Goal: Transaction & Acquisition: Purchase product/service

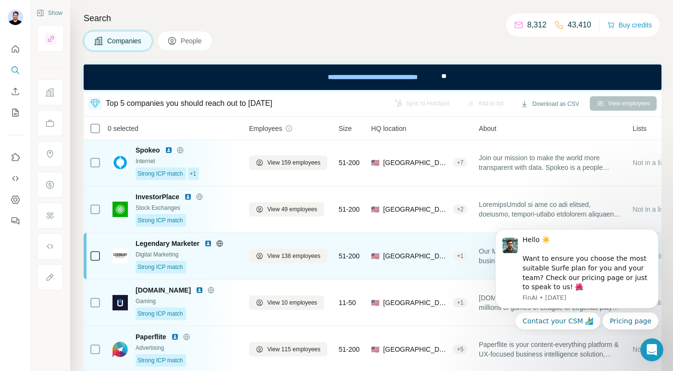
scroll to position [0, 2]
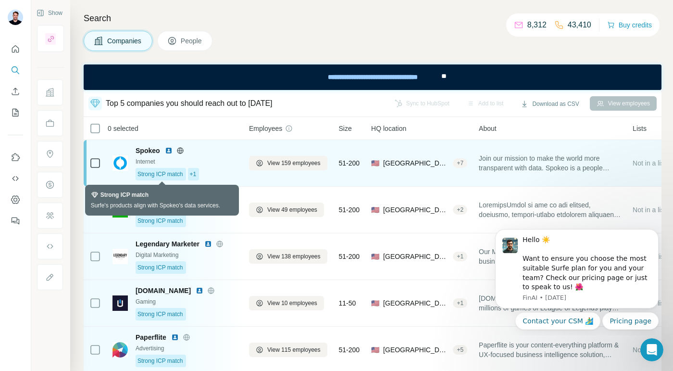
click at [179, 179] on div "Strong ICP match" at bounding box center [161, 174] width 50 height 13
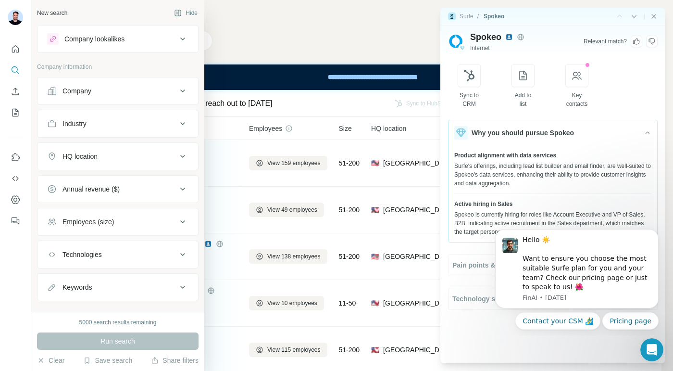
click at [57, 42] on div at bounding box center [53, 39] width 12 height 12
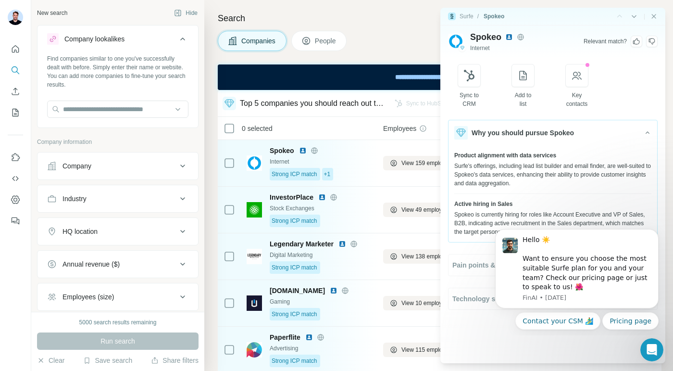
click at [98, 118] on div at bounding box center [117, 110] width 141 height 19
click at [98, 111] on input "text" at bounding box center [117, 109] width 141 height 17
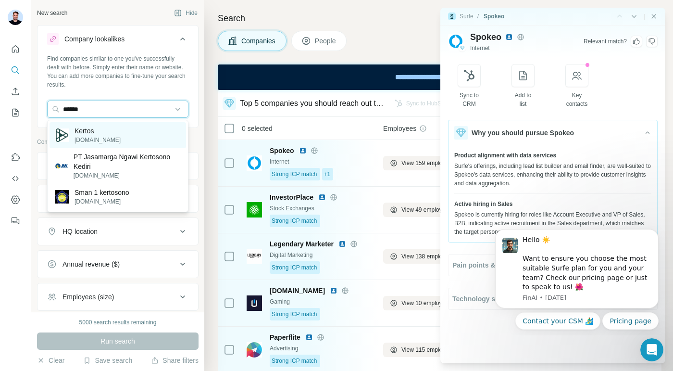
type input "******"
click at [97, 129] on p "Kertos" at bounding box center [98, 131] width 46 height 10
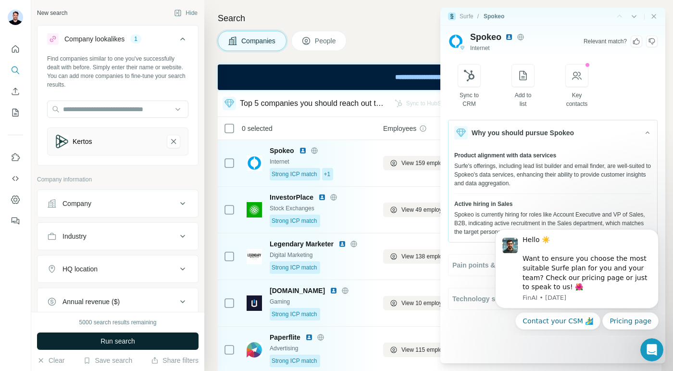
click at [130, 346] on button "Run search" at bounding box center [118, 340] width 162 height 17
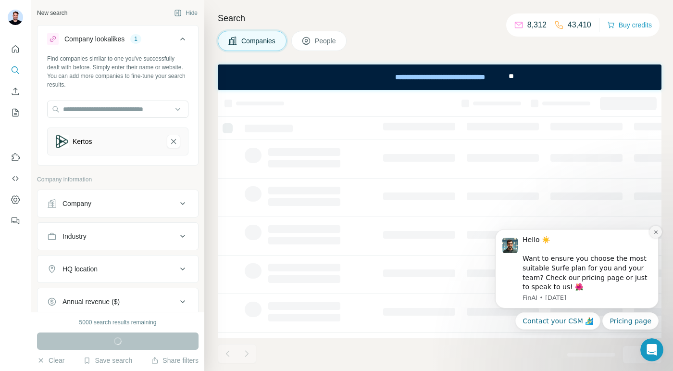
click at [655, 231] on icon "Dismiss notification" at bounding box center [656, 231] width 5 height 5
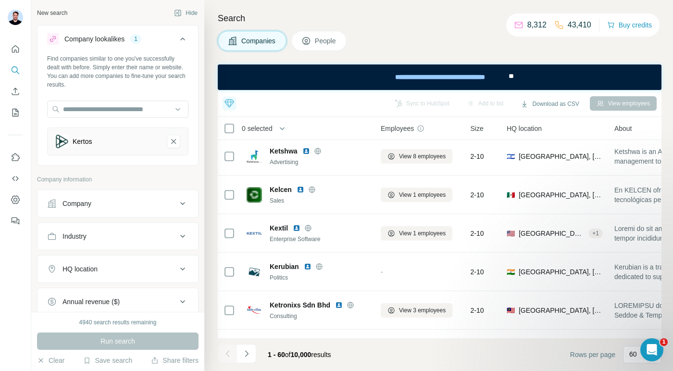
scroll to position [472, 4]
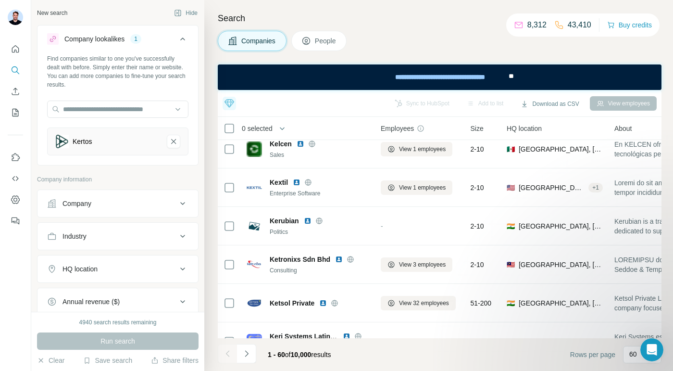
click at [325, 38] on span "People" at bounding box center [326, 41] width 22 height 10
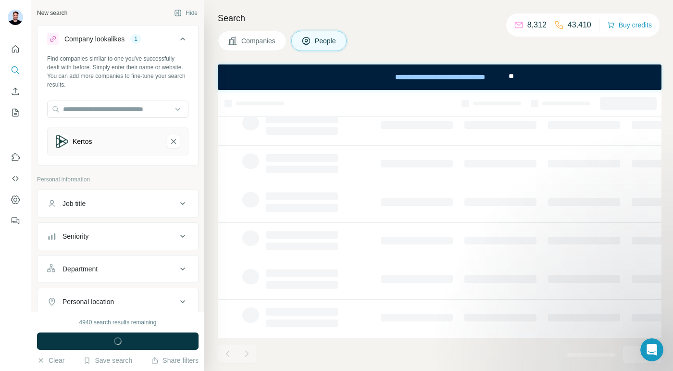
scroll to position [187, 4]
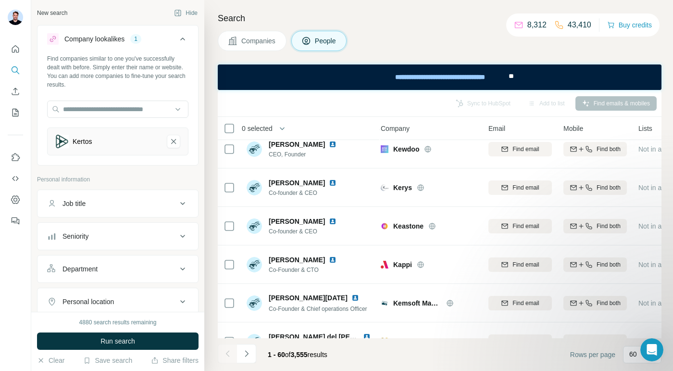
scroll to position [472, 10]
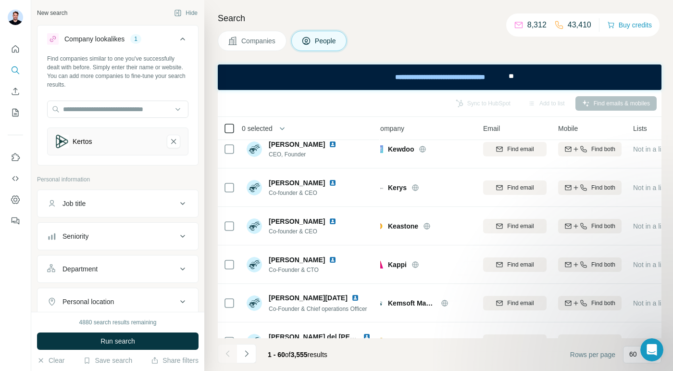
click at [234, 132] on icon at bounding box center [230, 129] width 12 height 12
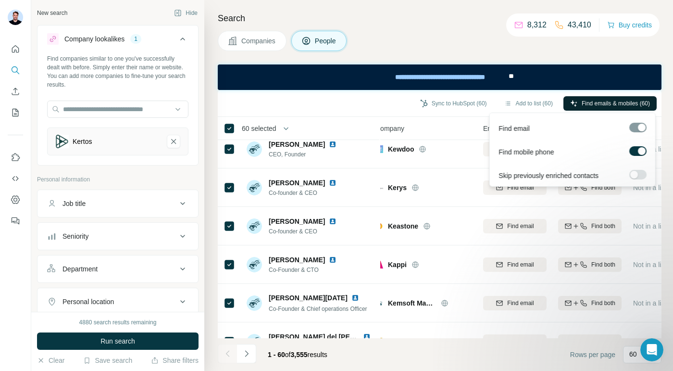
click at [596, 105] on span "Find emails & mobiles (60)" at bounding box center [616, 103] width 68 height 9
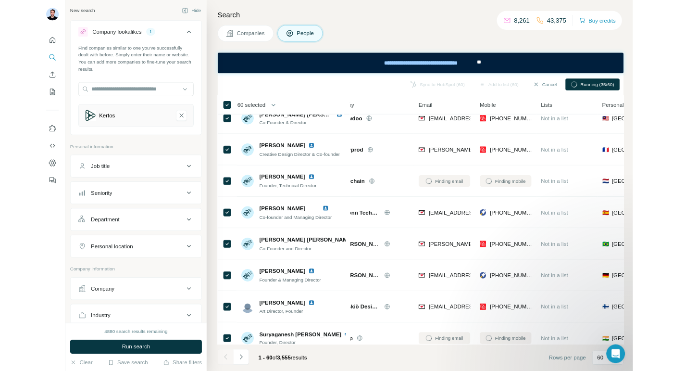
scroll to position [1284, 29]
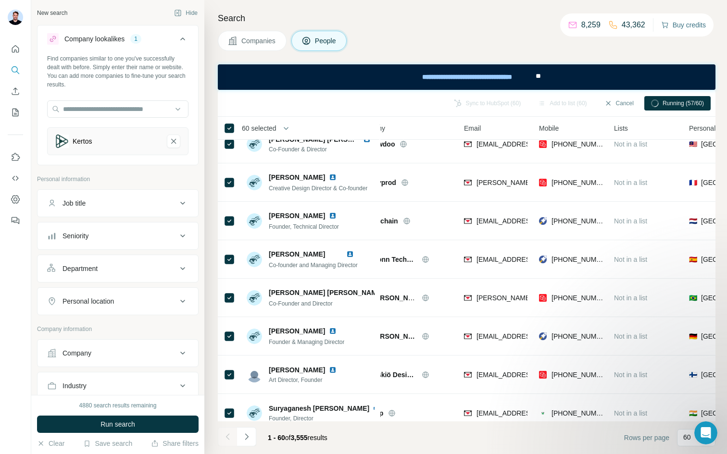
click at [669, 27] on button "Buy credits" at bounding box center [683, 24] width 45 height 13
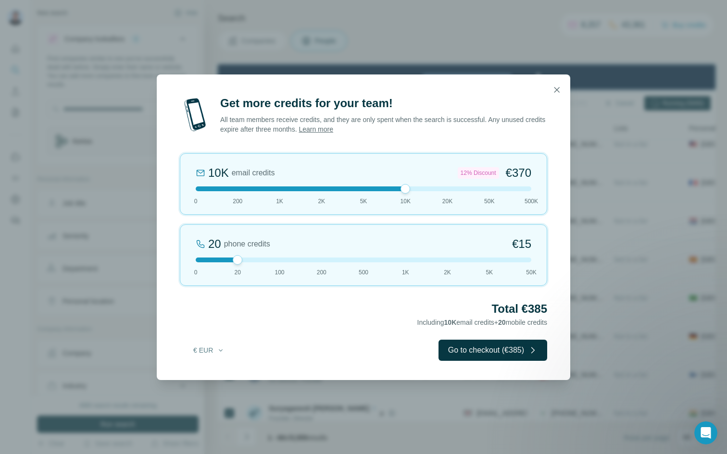
drag, startPoint x: 239, startPoint y: 188, endPoint x: 412, endPoint y: 197, distance: 173.4
click at [412, 197] on div "10K email credits 12% Discount €370 0 200 1K 2K 5K 10K 20K 50K 500K" at bounding box center [363, 184] width 367 height 62
click at [236, 259] on div at bounding box center [238, 260] width 10 height 10
drag, startPoint x: 236, startPoint y: 259, endPoint x: 404, endPoint y: 250, distance: 169.1
click at [405, 250] on div "1K phone credits 12% Discount €634 0 20 100 200 500 1K 2K 5K 50K" at bounding box center [363, 256] width 367 height 62
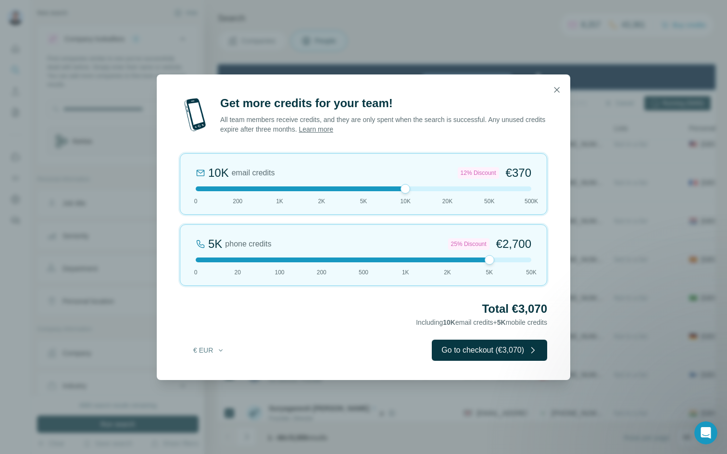
drag, startPoint x: 406, startPoint y: 264, endPoint x: 490, endPoint y: 266, distance: 83.7
click at [490, 265] on div "5K phone credits 25% Discount €2,700 0 20 100 200 500 1K 2K 5K 50K" at bounding box center [363, 256] width 367 height 62
click at [559, 90] on icon "button" at bounding box center [557, 90] width 10 height 10
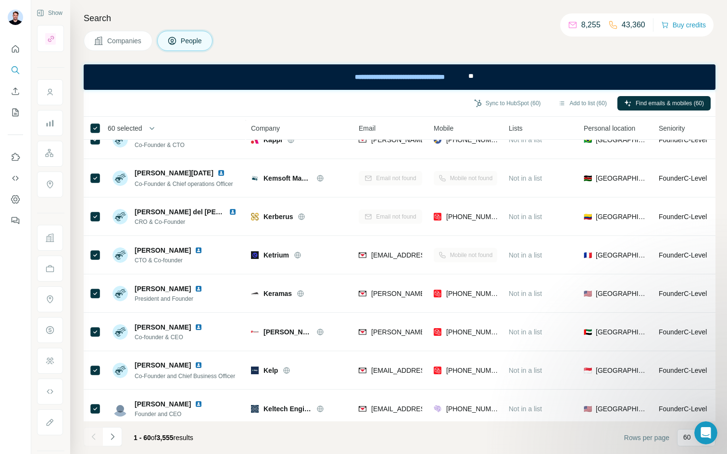
scroll to position [596, 0]
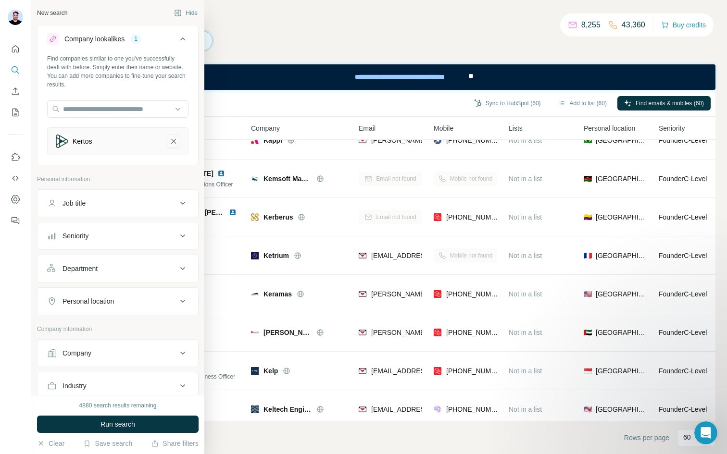
click at [176, 140] on icon "Kertos-remove-button" at bounding box center [173, 142] width 9 height 10
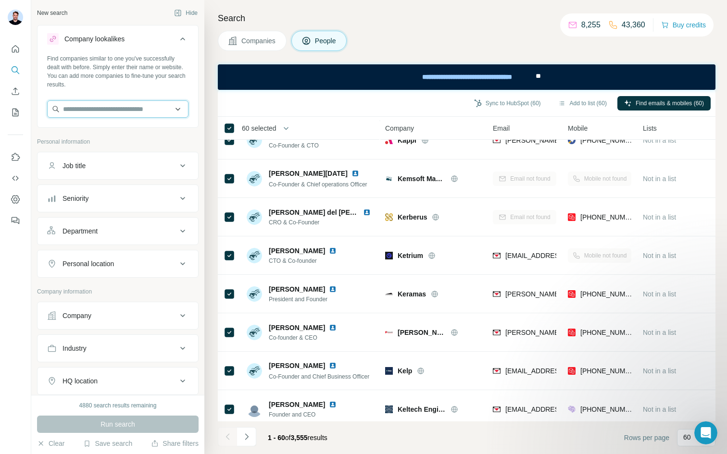
click at [106, 112] on input "text" at bounding box center [117, 109] width 141 height 17
type input "*********"
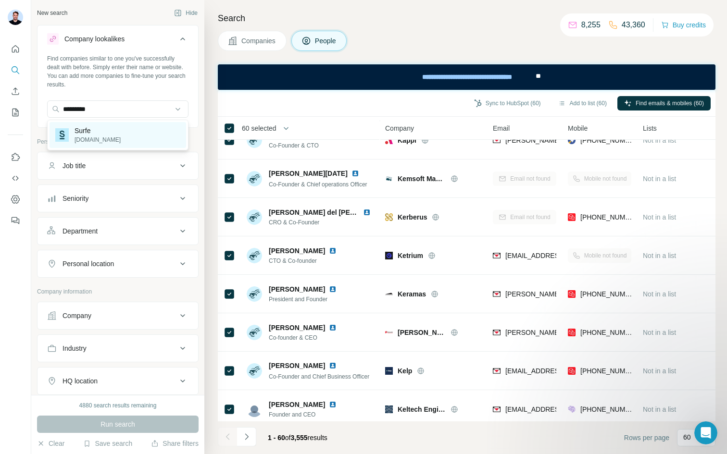
click at [100, 136] on p "surfe.com" at bounding box center [98, 140] width 46 height 9
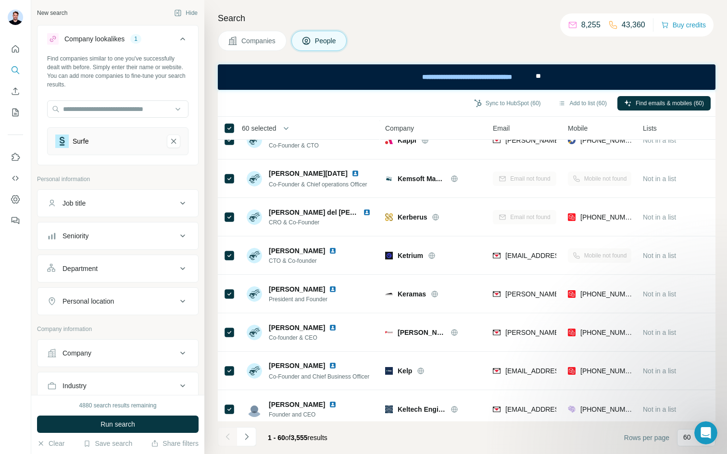
click at [252, 33] on button "Companies" at bounding box center [252, 41] width 69 height 20
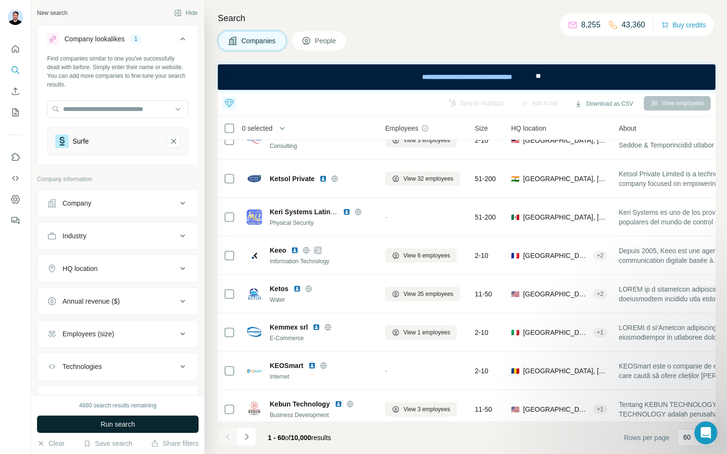
click at [111, 370] on span "Run search" at bounding box center [118, 425] width 35 height 10
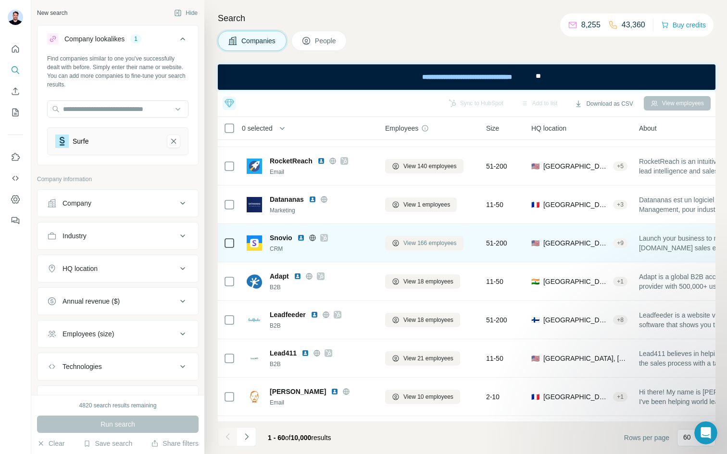
scroll to position [450, 0]
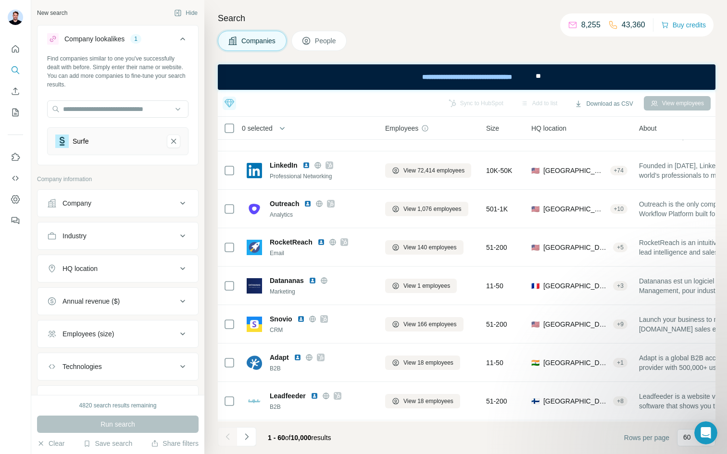
click at [319, 46] on button "People" at bounding box center [319, 41] width 56 height 20
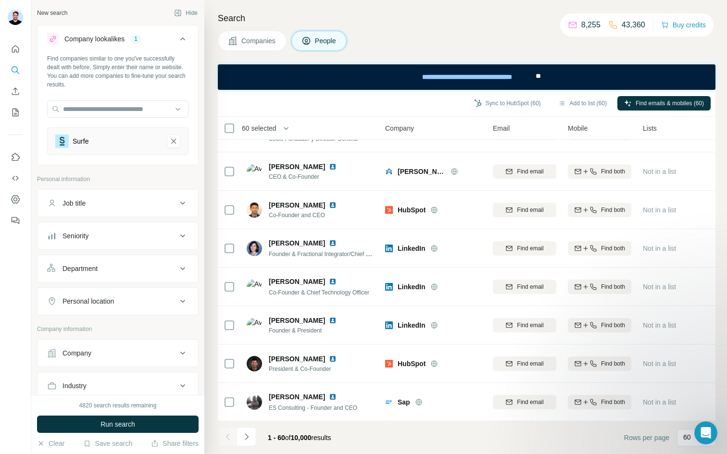
scroll to position [450, 0]
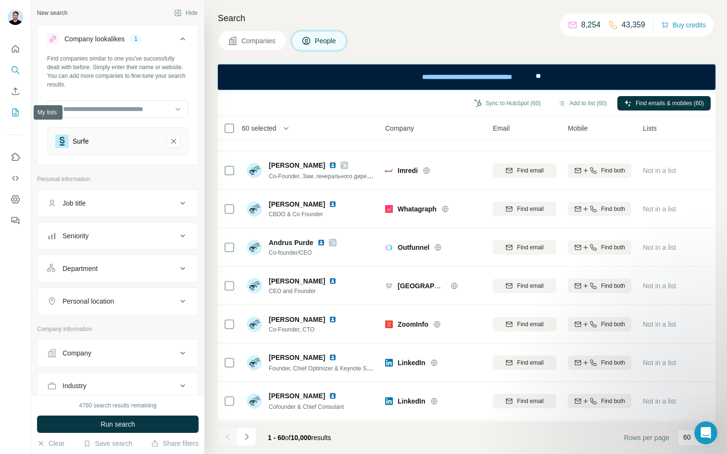
click at [16, 114] on icon "My lists" at bounding box center [16, 113] width 10 height 10
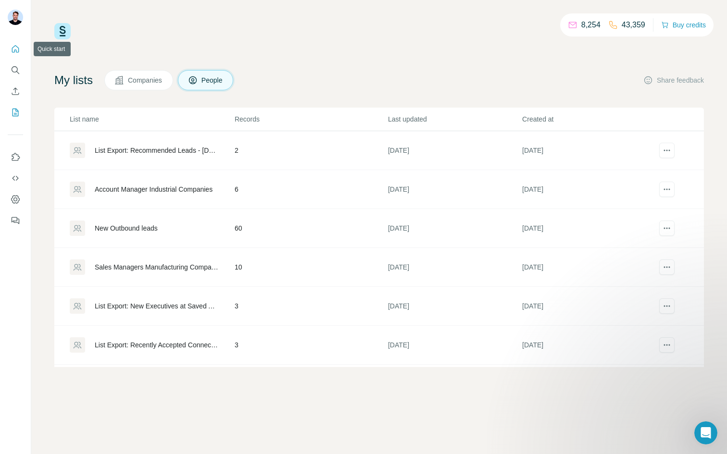
click at [14, 52] on icon "Quick start" at bounding box center [16, 49] width 10 height 10
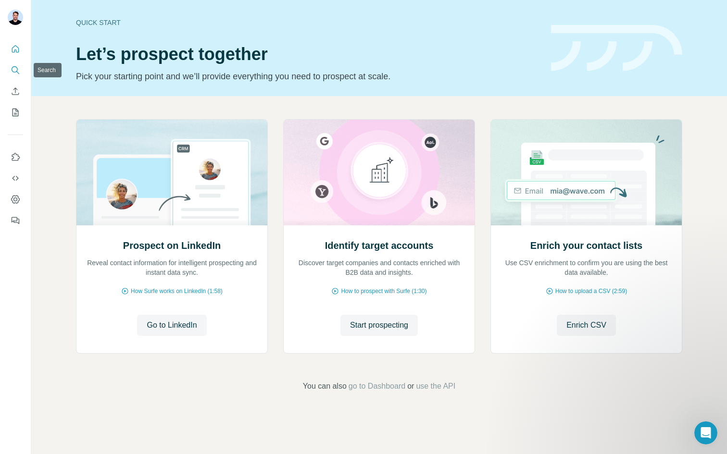
click at [14, 71] on icon "Search" at bounding box center [16, 70] width 10 height 10
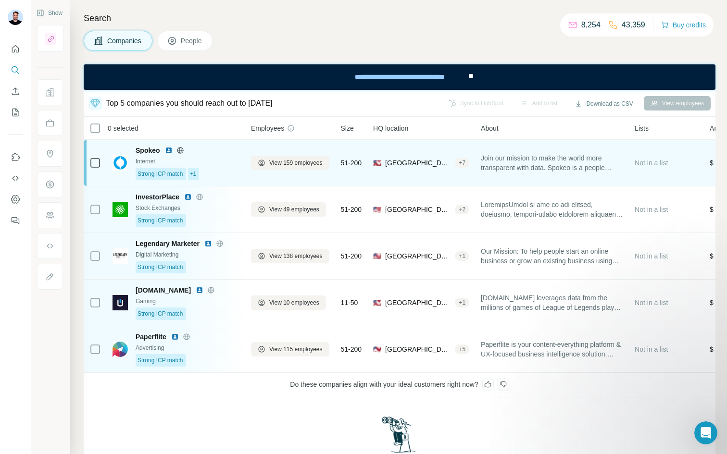
click at [224, 164] on div "Internet" at bounding box center [188, 161] width 104 height 9
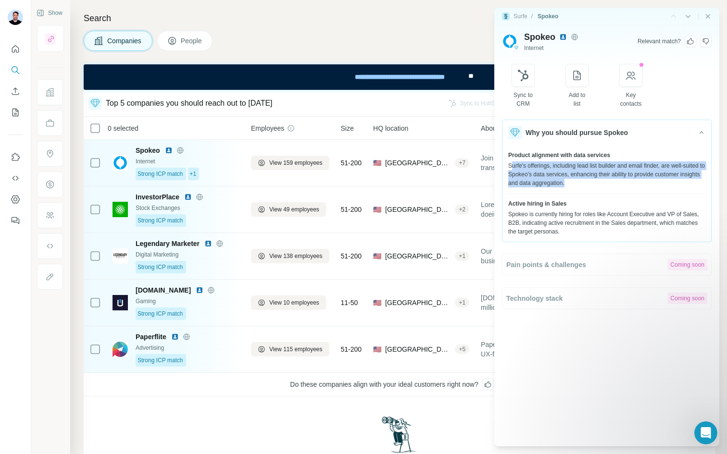
drag, startPoint x: 510, startPoint y: 167, endPoint x: 618, endPoint y: 188, distance: 109.7
click at [618, 188] on div "Product alignment with data services Surfe's offerings, including lead list bui…" at bounding box center [606, 172] width 197 height 42
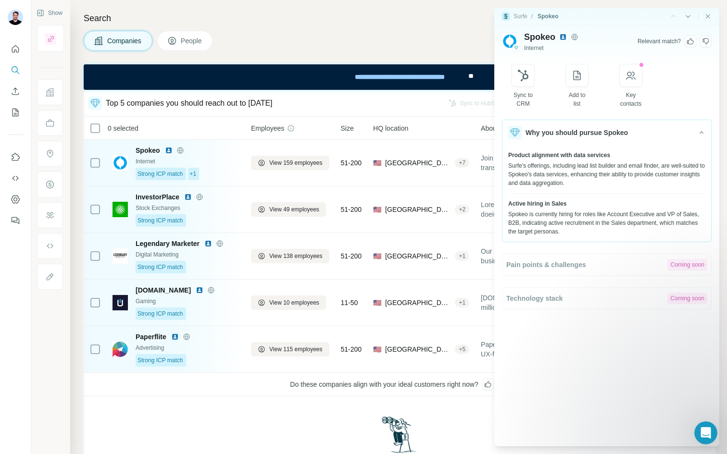
click at [363, 105] on div "Top 5 companies you should reach out to [DATE]" at bounding box center [263, 103] width 350 height 13
click at [673, 18] on icon "Close side panel" at bounding box center [708, 17] width 8 height 8
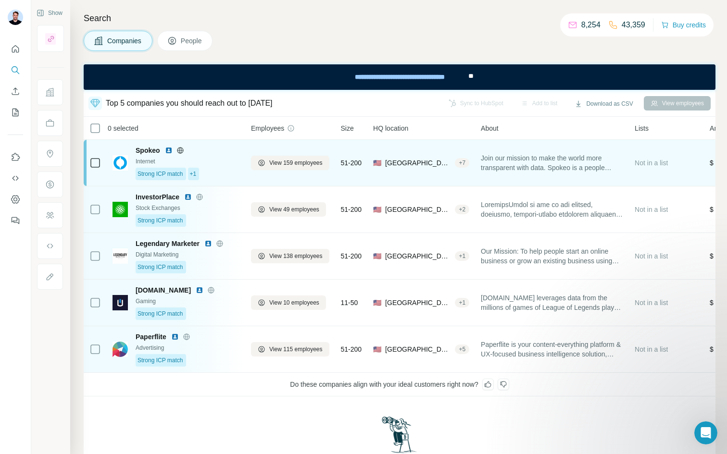
click at [533, 171] on span "Join our mission to make the world more transparent with data. Spokeo is a peop…" at bounding box center [552, 162] width 142 height 19
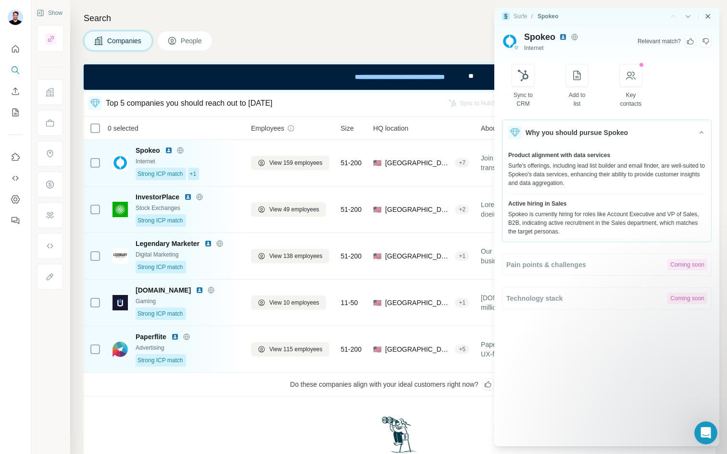
click at [673, 13] on icon "Close side panel" at bounding box center [708, 17] width 8 height 8
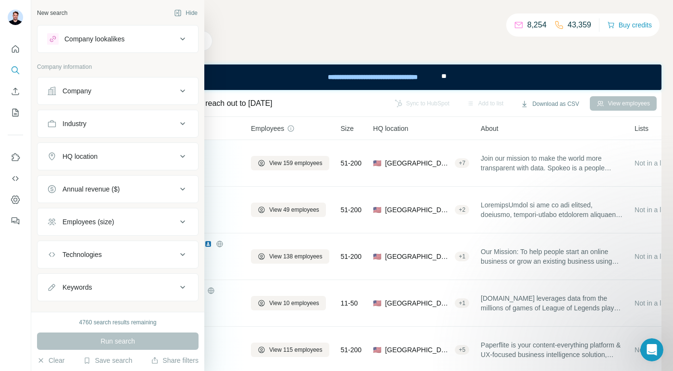
click at [52, 41] on icon at bounding box center [53, 39] width 8 height 8
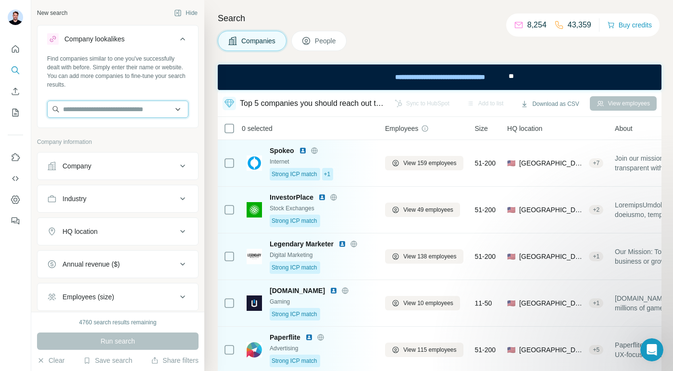
click at [109, 106] on input "text" at bounding box center [117, 109] width 141 height 17
type input "*"
type input "*********"
click at [318, 37] on span "People" at bounding box center [326, 41] width 22 height 10
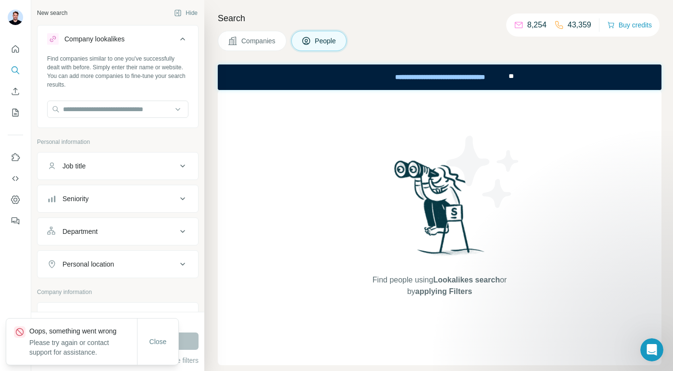
click at [270, 44] on span "Companies" at bounding box center [258, 41] width 35 height 10
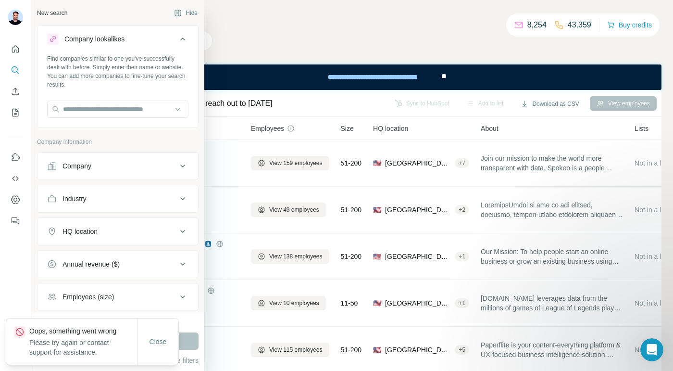
click at [54, 38] on icon at bounding box center [53, 39] width 8 height 8
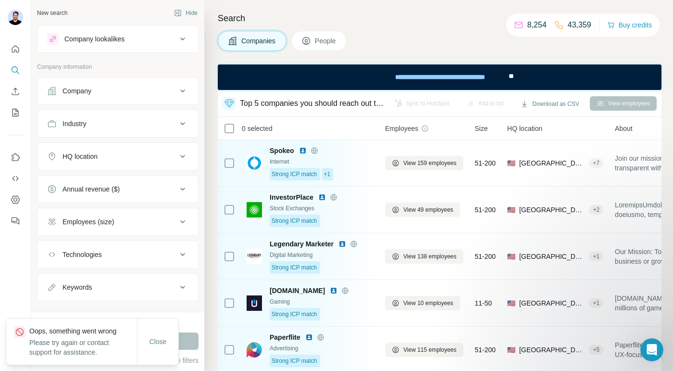
click at [86, 44] on div "Company lookalikes" at bounding box center [112, 39] width 130 height 12
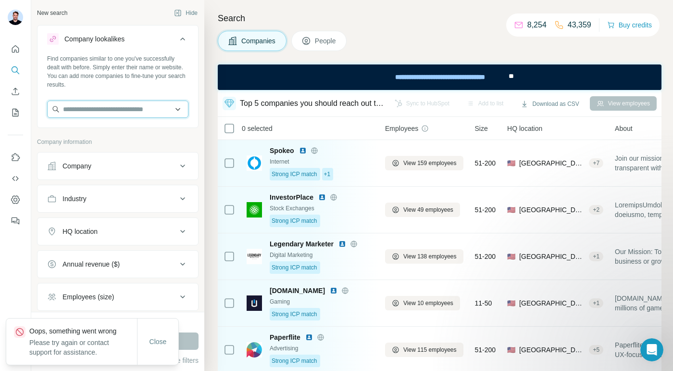
click at [84, 110] on input "text" at bounding box center [117, 109] width 141 height 17
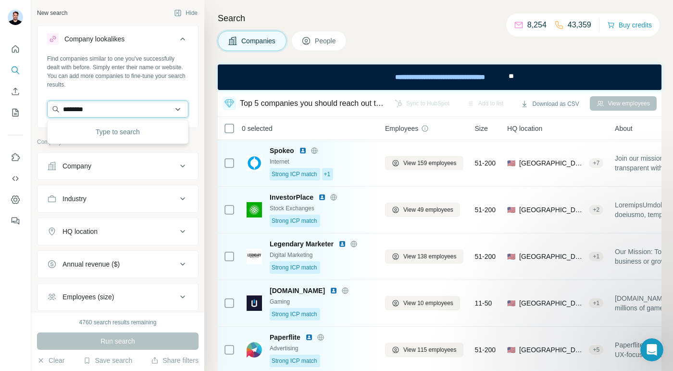
type input "*********"
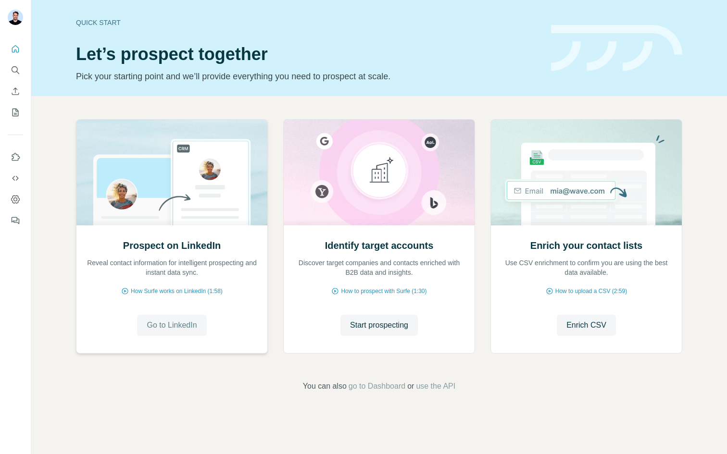
click at [185, 326] on span "Go to LinkedIn" at bounding box center [172, 326] width 50 height 12
click at [8, 70] on button "Search" at bounding box center [15, 70] width 15 height 17
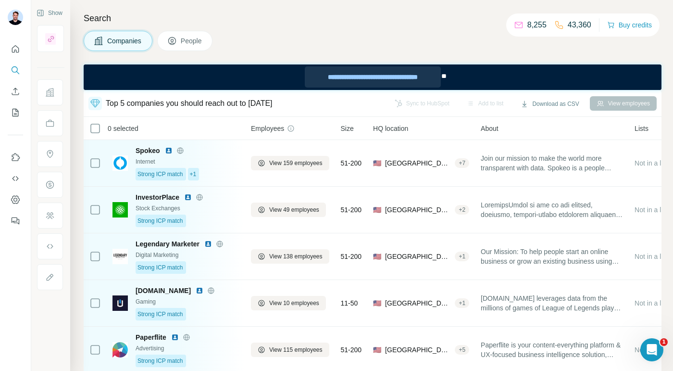
scroll to position [14, 0]
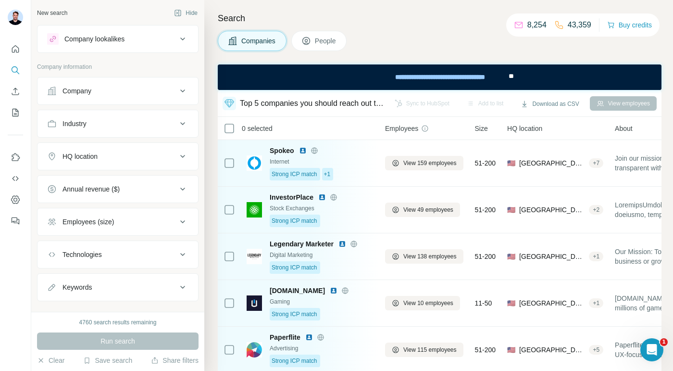
scroll to position [14, 0]
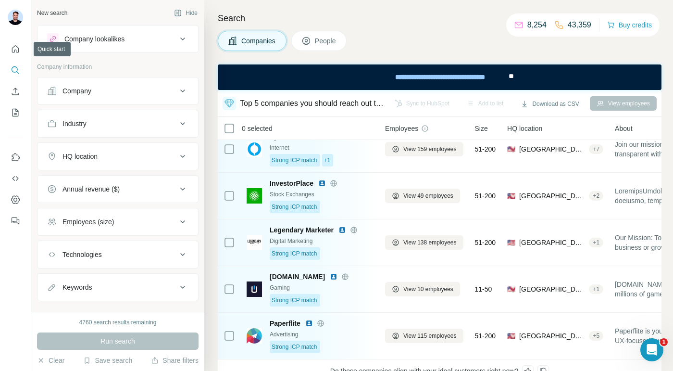
click at [84, 39] on div "Company lookalikes" at bounding box center [94, 39] width 60 height 10
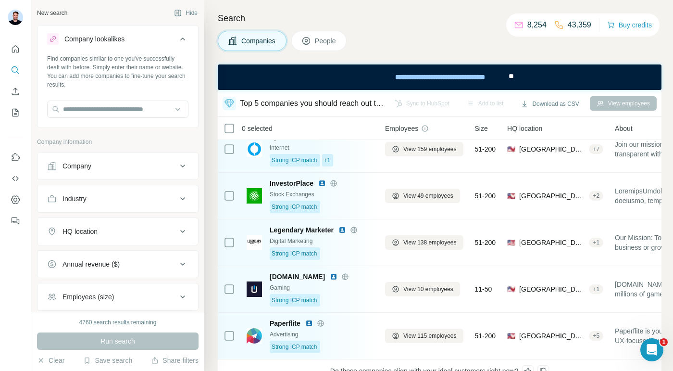
click at [176, 40] on div "Company lookalikes" at bounding box center [112, 39] width 130 height 12
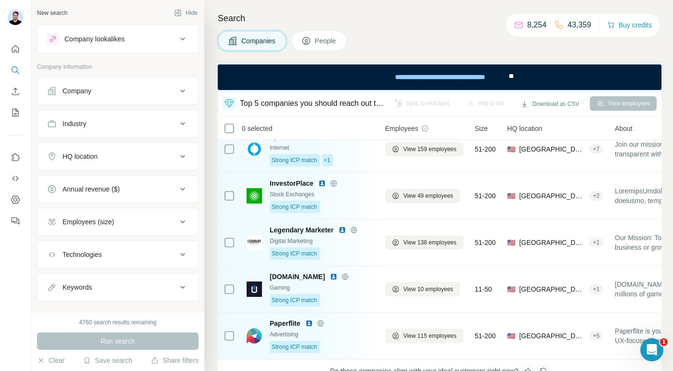
click at [112, 96] on button "Company" at bounding box center [118, 90] width 161 height 23
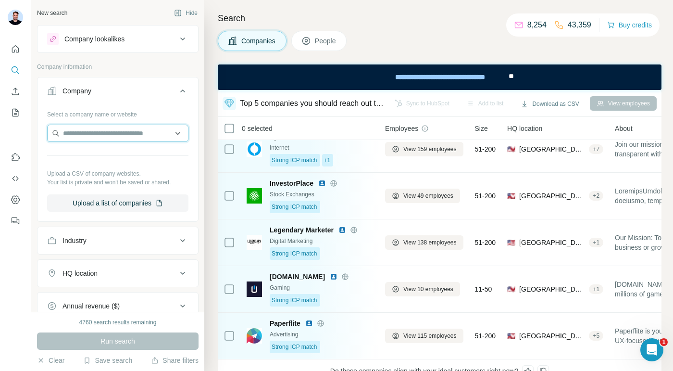
click at [105, 131] on input "text" at bounding box center [117, 133] width 141 height 17
type input "*********"
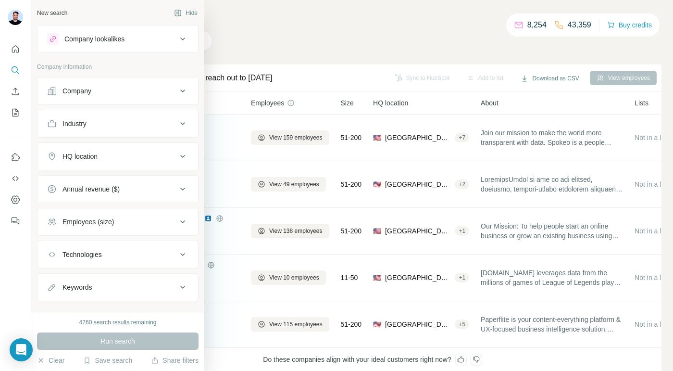
click at [72, 85] on button "Company" at bounding box center [118, 90] width 161 height 23
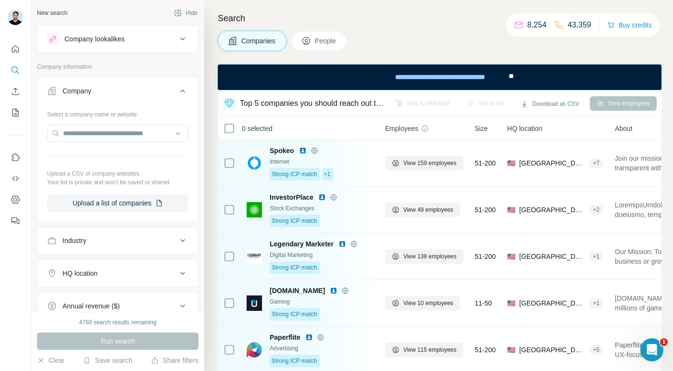
click at [112, 42] on div "Company lookalikes" at bounding box center [94, 39] width 60 height 10
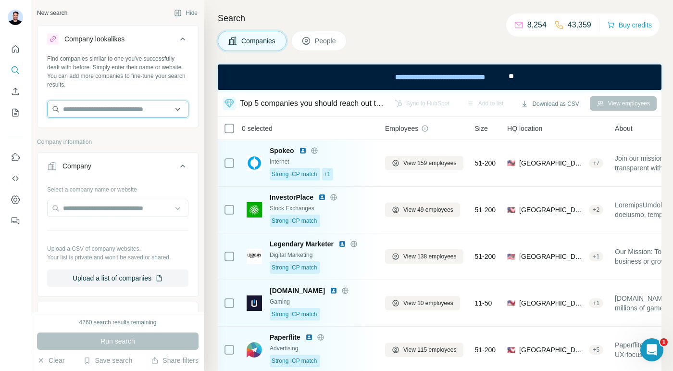
click at [89, 111] on input "text" at bounding box center [117, 109] width 141 height 17
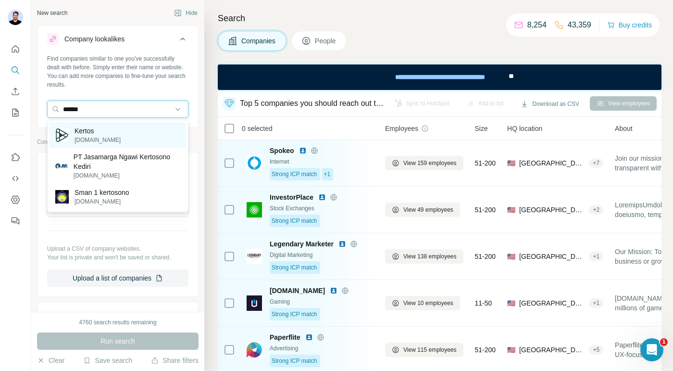
type input "******"
click at [102, 129] on div "Kertos kertos.io" at bounding box center [118, 135] width 137 height 26
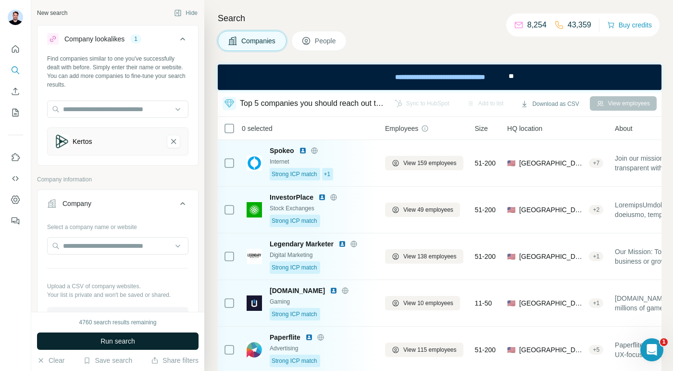
click at [108, 341] on span "Run search" at bounding box center [118, 341] width 35 height 10
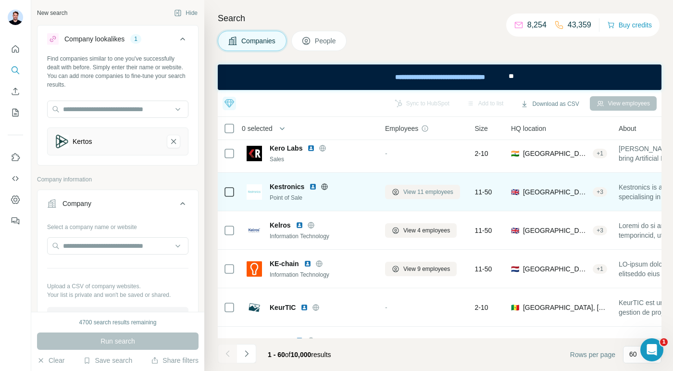
scroll to position [98, 0]
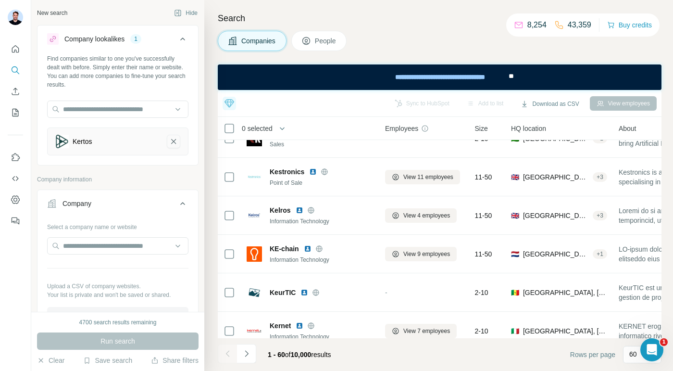
click at [176, 143] on icon "Kertos-remove-button" at bounding box center [173, 142] width 9 height 10
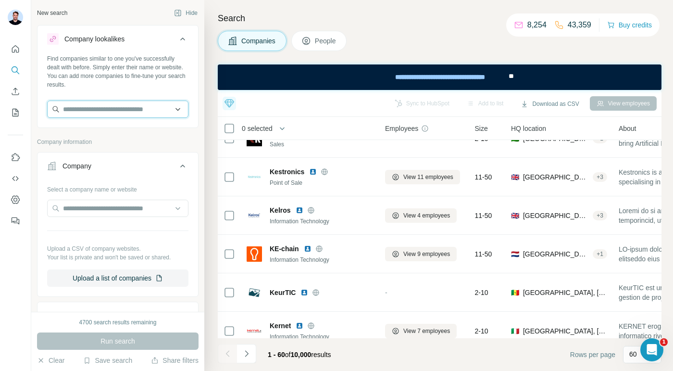
click at [121, 109] on input "text" at bounding box center [117, 109] width 141 height 17
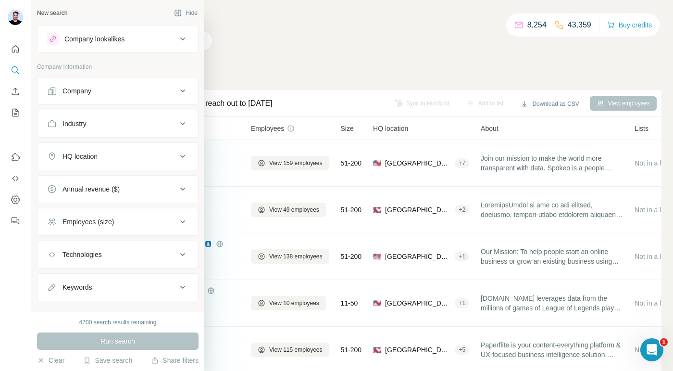
click at [112, 101] on button "Company" at bounding box center [118, 90] width 161 height 23
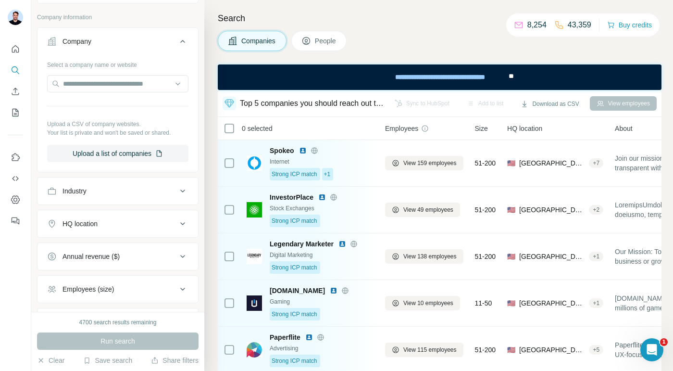
click at [141, 192] on div "Industry" at bounding box center [112, 191] width 130 height 10
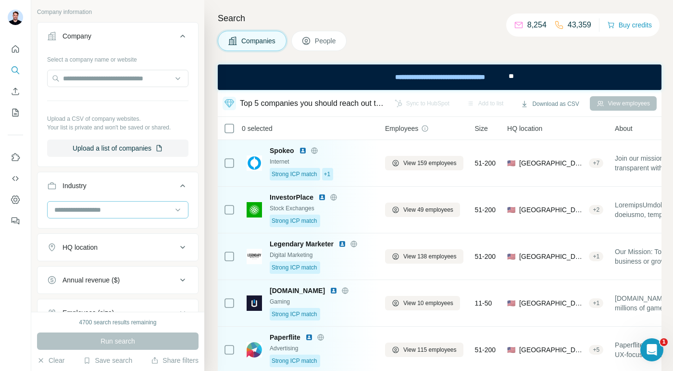
click at [126, 209] on input at bounding box center [112, 209] width 119 height 11
type input "*****"
click at [118, 227] on div "Legal" at bounding box center [117, 231] width 125 height 10
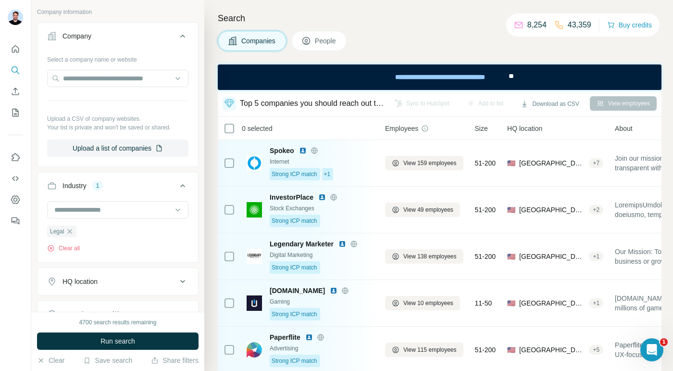
scroll to position [171, 0]
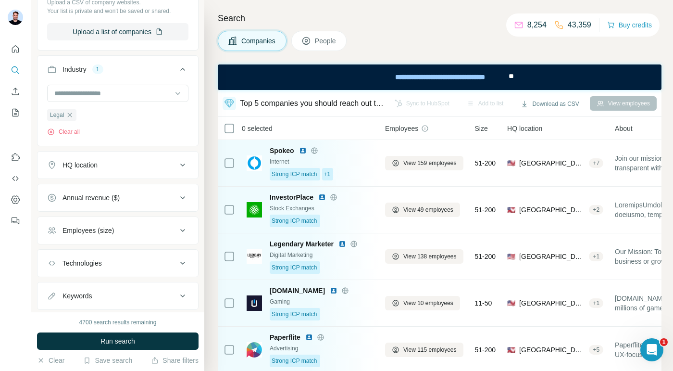
click at [126, 156] on button "HQ location" at bounding box center [118, 164] width 161 height 23
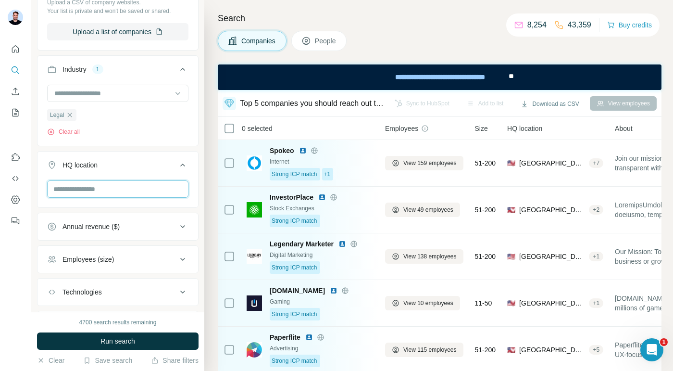
click at [114, 189] on input "text" at bounding box center [117, 188] width 141 height 17
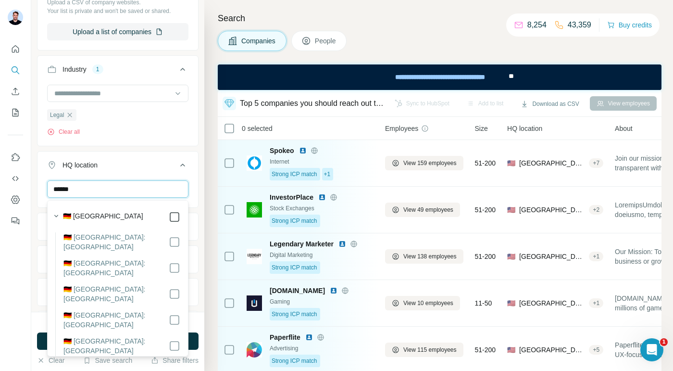
type input "******"
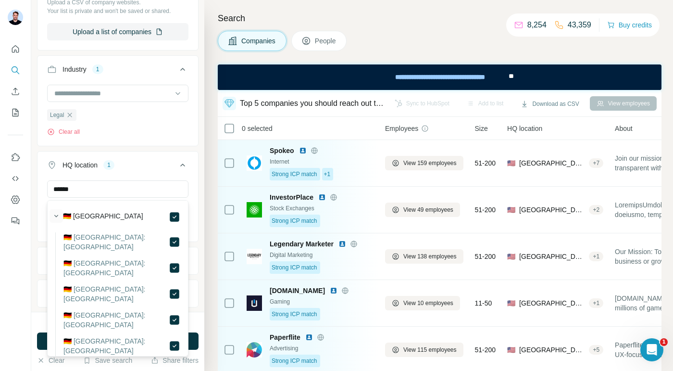
click at [55, 216] on icon "button" at bounding box center [56, 216] width 10 height 10
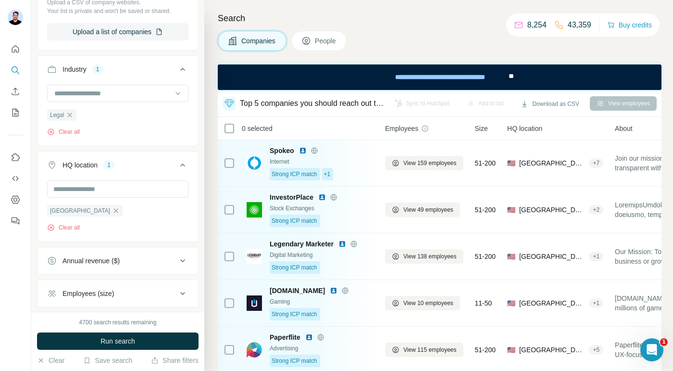
click at [132, 256] on div "Annual revenue ($)" at bounding box center [112, 261] width 130 height 10
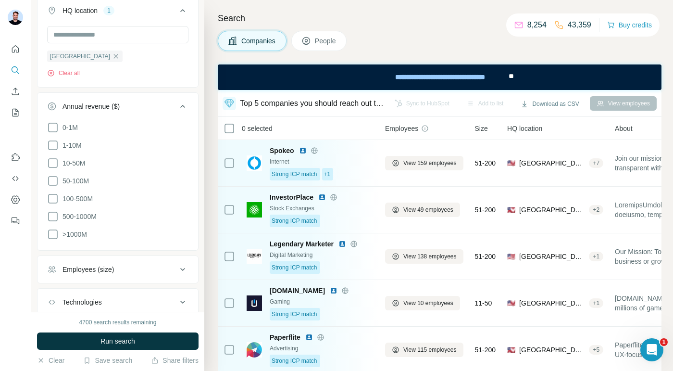
scroll to position [388, 0]
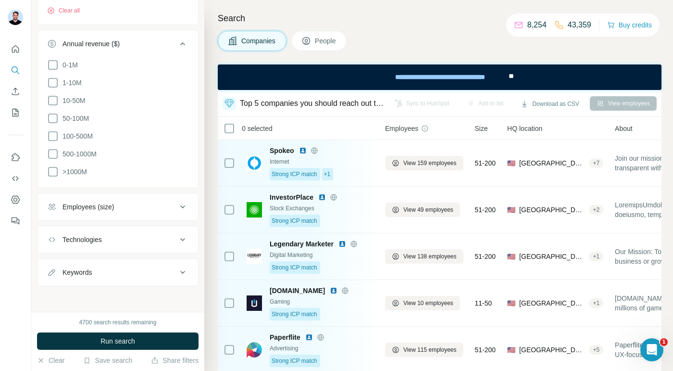
click at [127, 205] on div "Employees (size)" at bounding box center [112, 207] width 130 height 10
click at [54, 278] on icon at bounding box center [53, 282] width 12 height 12
click at [52, 277] on icon at bounding box center [53, 282] width 10 height 10
click at [52, 260] on icon at bounding box center [53, 264] width 12 height 12
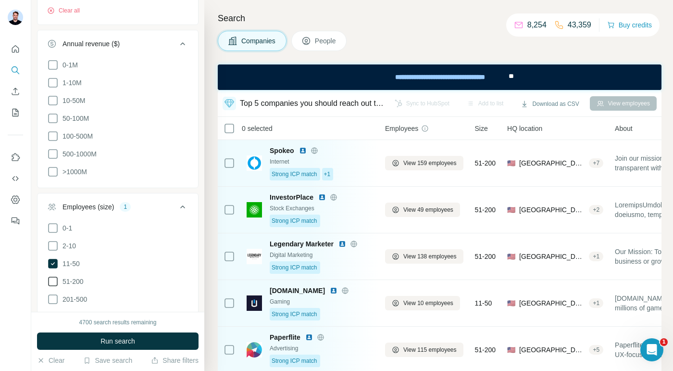
click at [54, 281] on icon at bounding box center [53, 282] width 12 height 12
click at [101, 346] on button "Run search" at bounding box center [118, 340] width 162 height 17
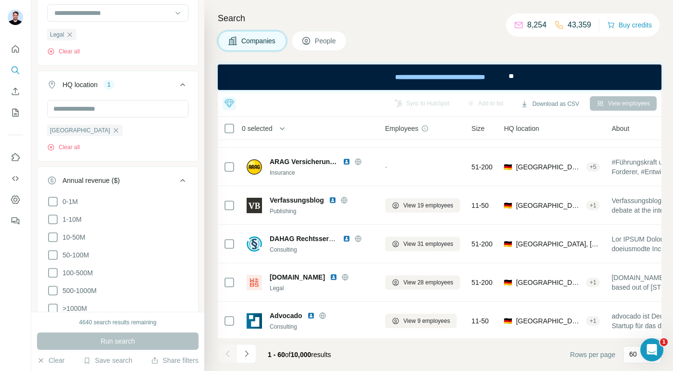
scroll to position [263, 0]
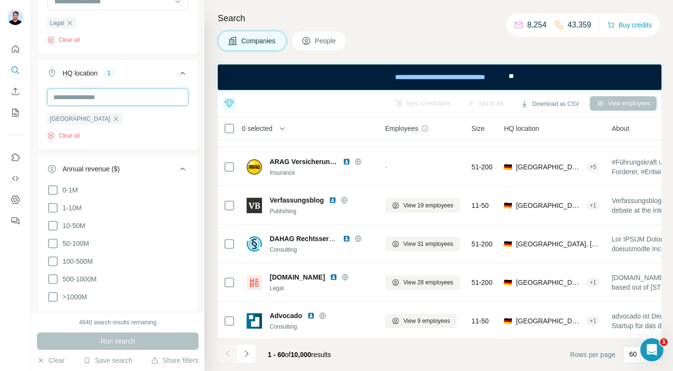
click at [126, 99] on input "text" at bounding box center [117, 96] width 141 height 17
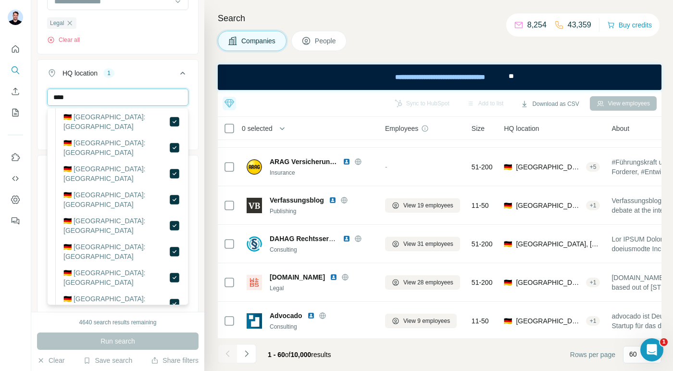
scroll to position [132, 0]
type input "****"
click at [197, 91] on div "**** [GEOGRAPHIC_DATA] Clear all" at bounding box center [118, 117] width 161 height 59
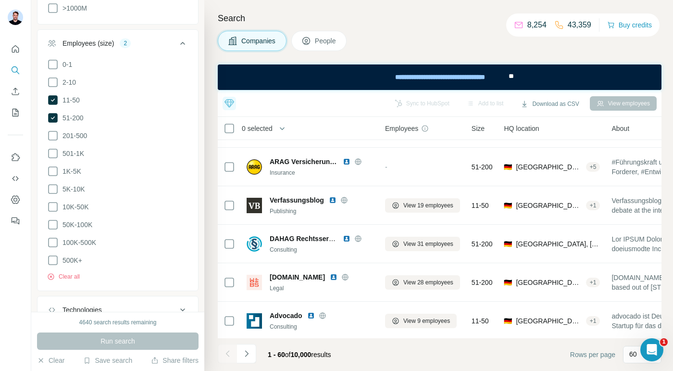
scroll to position [619, 0]
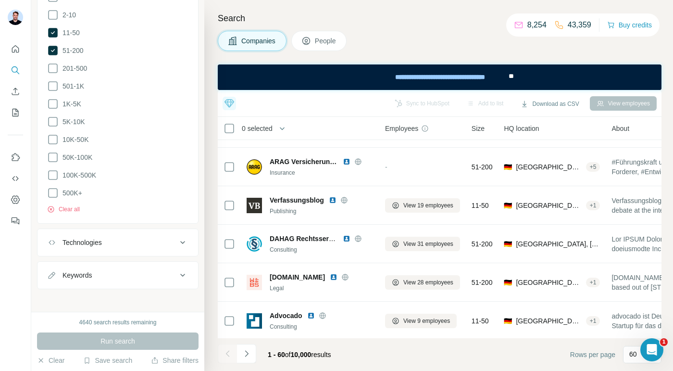
click at [101, 272] on div "Keywords" at bounding box center [112, 275] width 130 height 10
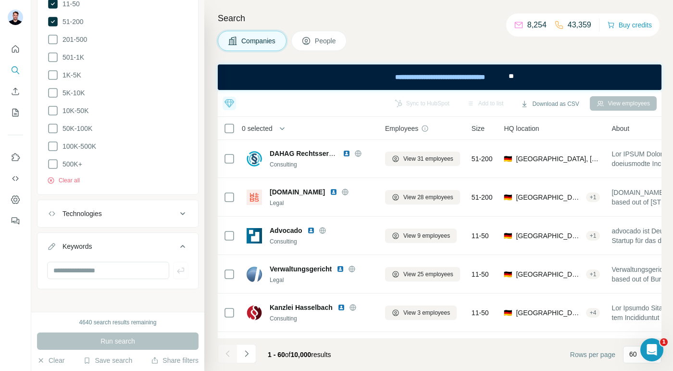
scroll to position [0, 0]
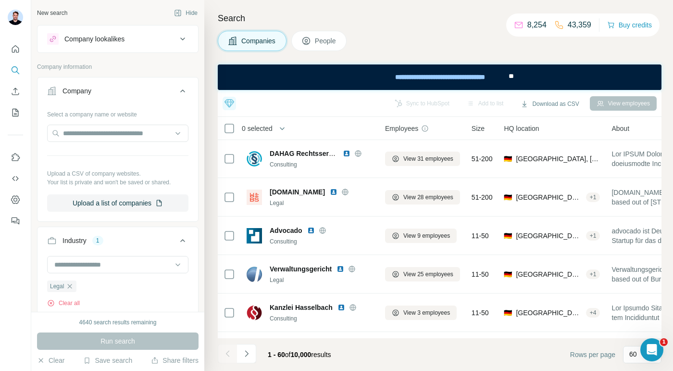
click at [111, 88] on div "Company" at bounding box center [112, 91] width 130 height 10
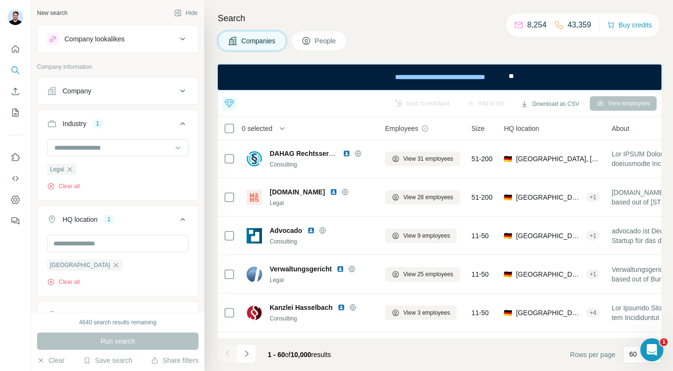
click at [320, 40] on span "People" at bounding box center [326, 41] width 22 height 10
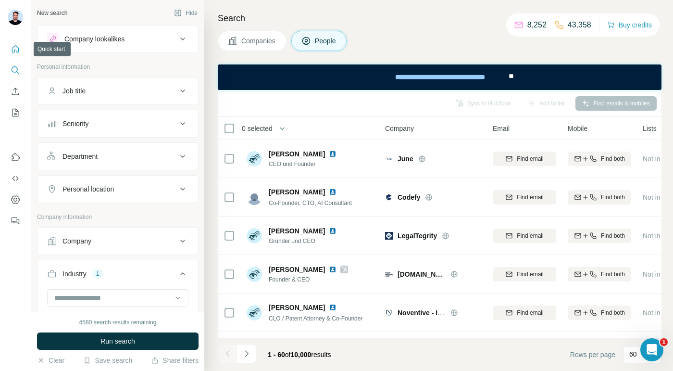
click at [15, 54] on button "Quick start" at bounding box center [15, 48] width 15 height 17
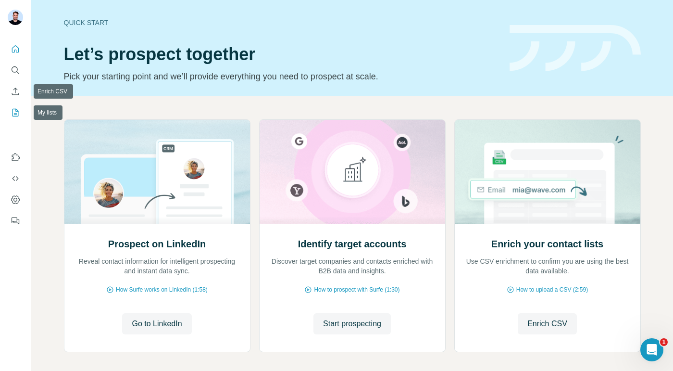
click at [20, 114] on icon "My lists" at bounding box center [16, 113] width 10 height 10
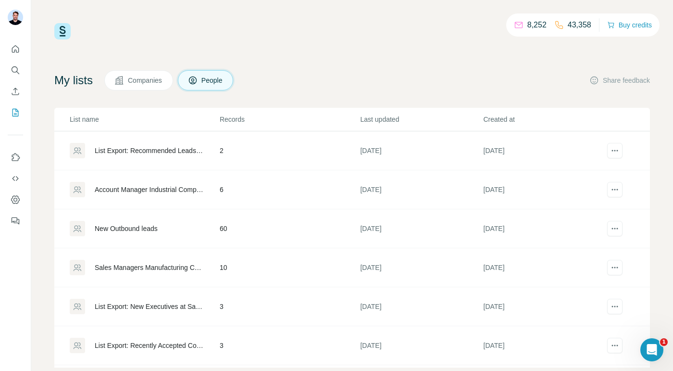
click at [99, 148] on div "List Export: Recommended Leads - [DATE] 14:22" at bounding box center [149, 151] width 109 height 10
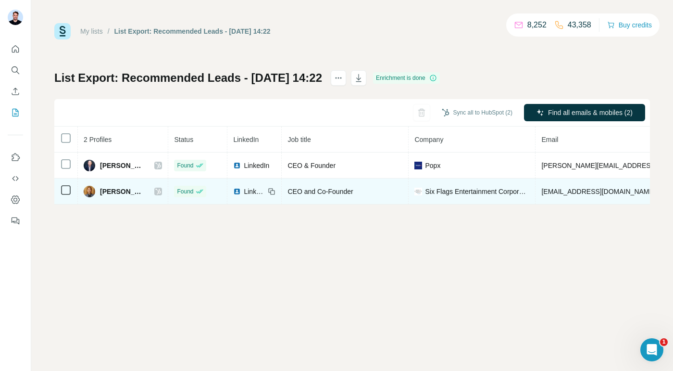
scroll to position [0, 163]
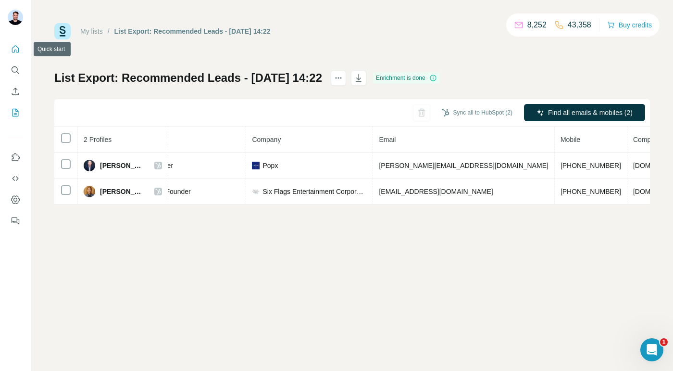
click at [15, 53] on icon "Quick start" at bounding box center [16, 49] width 10 height 10
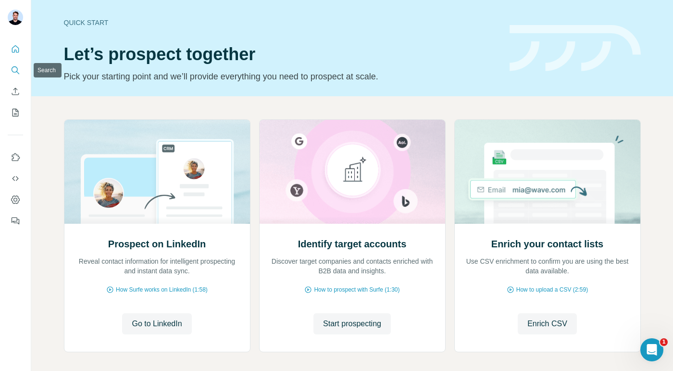
click at [16, 72] on icon "Search" at bounding box center [16, 70] width 10 height 10
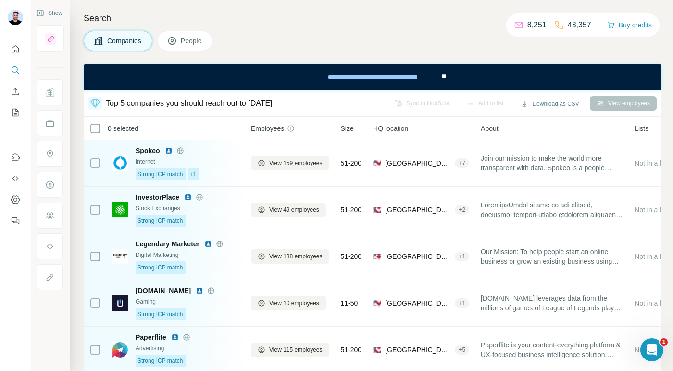
click at [548, 25] on div "8,251 43,357" at bounding box center [552, 24] width 77 height 13
click at [573, 25] on p "43,357" at bounding box center [580, 25] width 24 height 12
click at [619, 24] on button "Buy credits" at bounding box center [629, 24] width 45 height 13
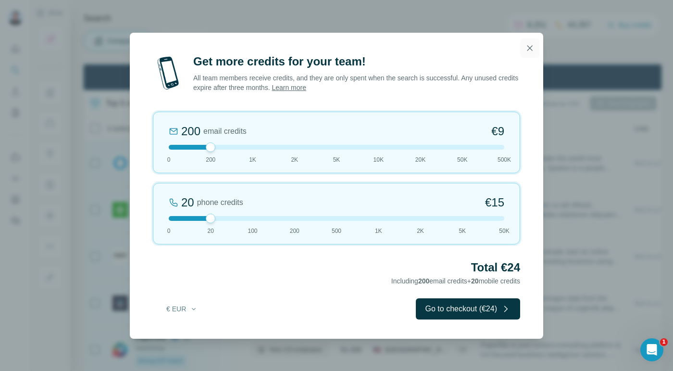
click at [526, 51] on icon "button" at bounding box center [530, 48] width 10 height 10
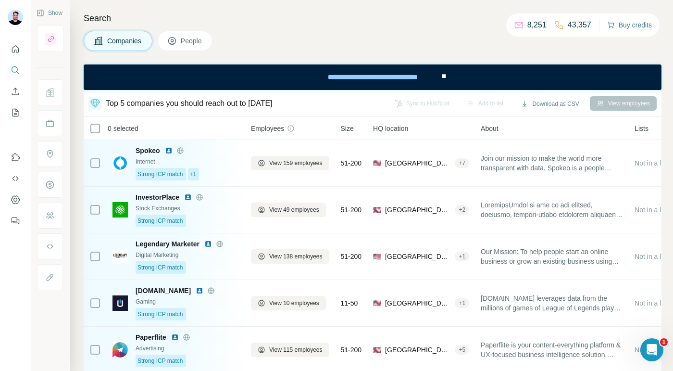
click at [619, 27] on button "Buy credits" at bounding box center [629, 24] width 45 height 13
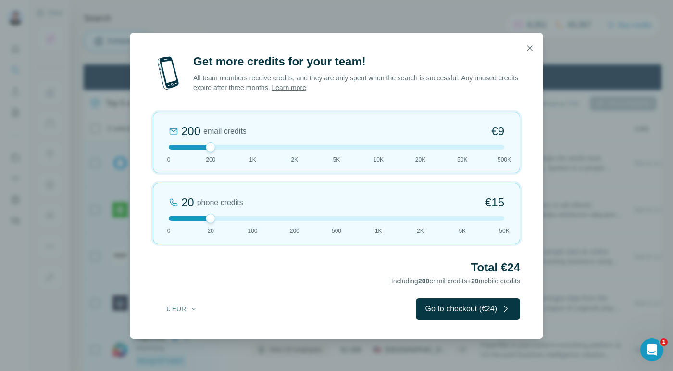
click at [297, 151] on div "200 email credits €9 0 200 1K 2K 5K 10K 20K 50K 500K" at bounding box center [336, 143] width 367 height 62
click at [322, 151] on div "2K email credits 5% Discount €80 0 200 1K 2K 5K 10K 20K 50K 500K" at bounding box center [336, 143] width 367 height 62
click at [335, 150] on div at bounding box center [337, 147] width 10 height 10
click at [381, 150] on div "5K email credits 8% Discount €194 0 200 1K 2K 5K 10K 20K 50K 500K" at bounding box center [336, 143] width 367 height 62
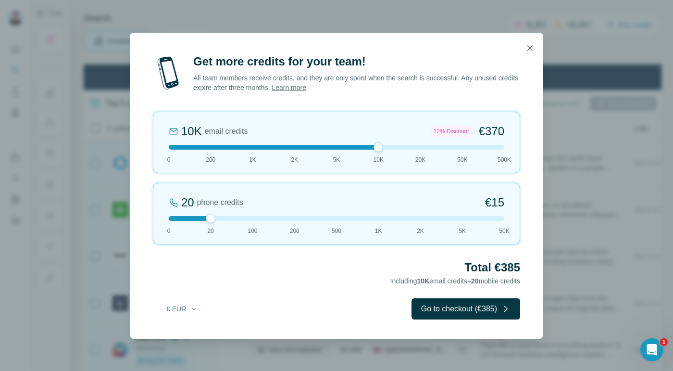
click at [421, 151] on div "10K email credits 12% Discount €370 0 200 1K 2K 5K 10K 20K 50K 500K" at bounding box center [336, 143] width 367 height 62
click at [457, 147] on div at bounding box center [337, 147] width 336 height 5
click at [535, 51] on button "button" at bounding box center [529, 47] width 19 height 19
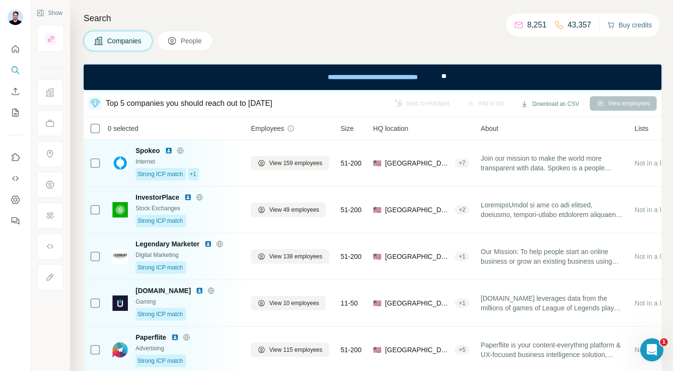
click at [625, 22] on button "Buy credits" at bounding box center [629, 24] width 45 height 13
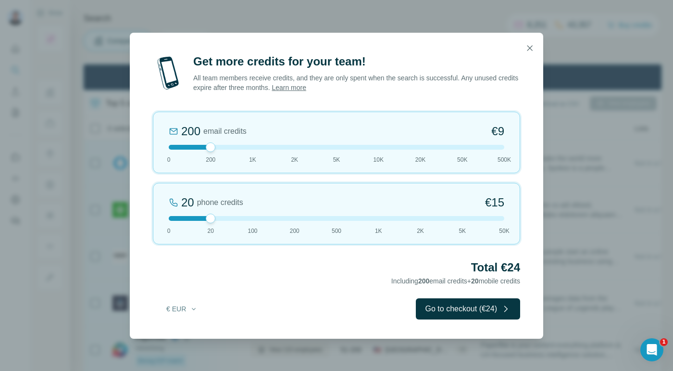
click at [344, 147] on div at bounding box center [337, 147] width 336 height 5
click at [372, 145] on div at bounding box center [337, 147] width 336 height 5
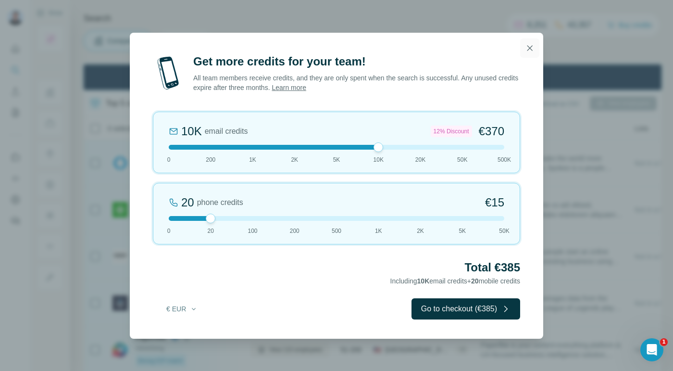
click at [534, 43] on icon "button" at bounding box center [530, 48] width 10 height 10
